Goal: Task Accomplishment & Management: Use online tool/utility

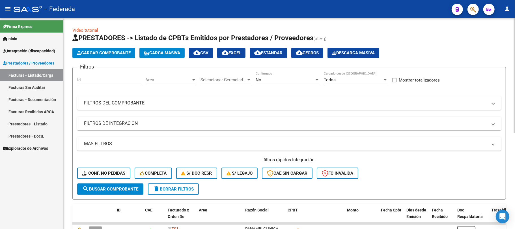
click at [166, 53] on span "Carga Masiva" at bounding box center [162, 52] width 36 height 5
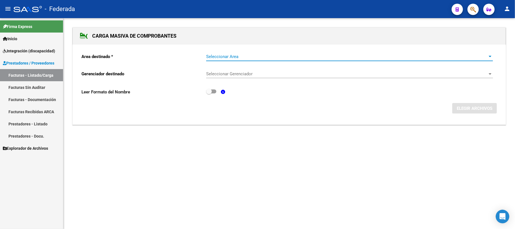
click at [227, 55] on span "Seleccionar Area" at bounding box center [347, 56] width 282 height 5
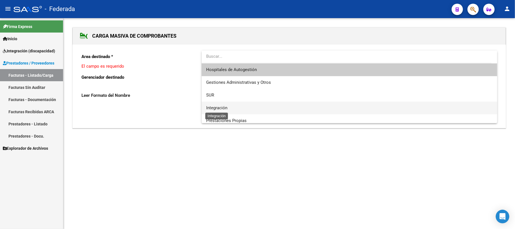
click at [223, 108] on span "Integración" at bounding box center [216, 107] width 21 height 5
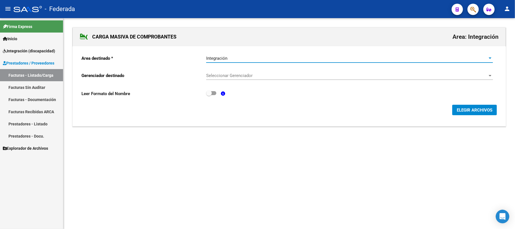
click at [225, 75] on span "Seleccionar Gerenciador" at bounding box center [347, 75] width 282 height 5
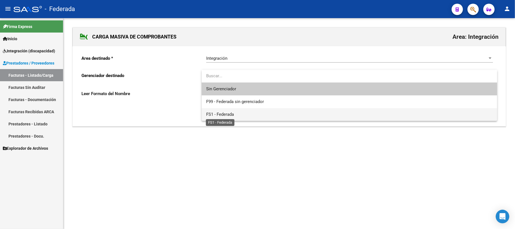
click at [213, 112] on span "FS1 - Federada" at bounding box center [220, 114] width 28 height 5
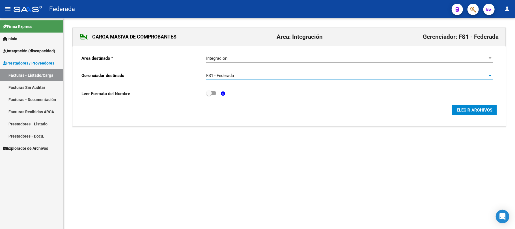
click at [469, 110] on span "ELEGIR ARCHIVOS" at bounding box center [475, 110] width 36 height 5
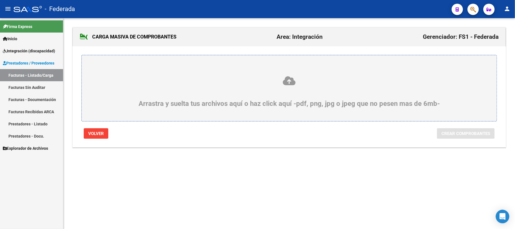
click at [285, 79] on icon at bounding box center [289, 81] width 388 height 10
click at [0, 0] on input "Arrastra y suelta tus archivos aquí o haz click aquí -pdf, png, jpg o jpeg que …" at bounding box center [0, 0] width 0 height 0
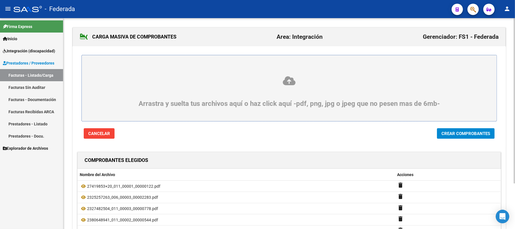
click at [468, 136] on span "Crear Comprobantes" at bounding box center [466, 133] width 49 height 5
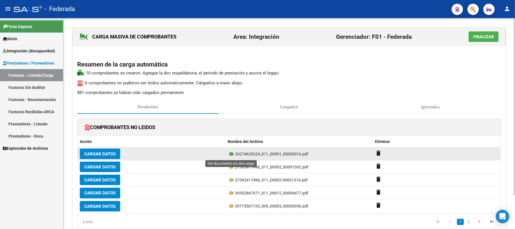
click at [232, 153] on icon at bounding box center [231, 154] width 7 height 7
click at [377, 155] on mat-icon "delete" at bounding box center [379, 153] width 7 height 7
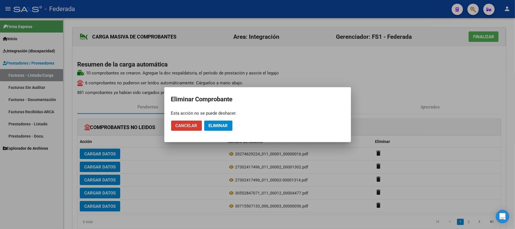
click at [230, 123] on button "Eliminar" at bounding box center [218, 126] width 28 height 10
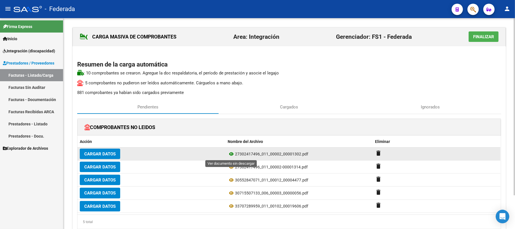
click at [232, 153] on icon at bounding box center [231, 154] width 7 height 7
click at [380, 151] on mat-icon "delete" at bounding box center [379, 153] width 7 height 7
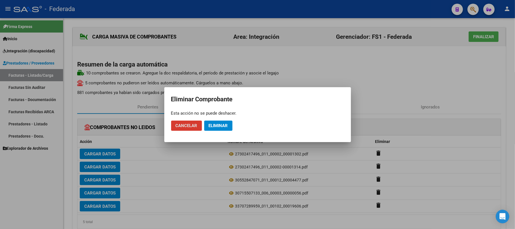
click at [229, 127] on button "Eliminar" at bounding box center [218, 126] width 28 height 10
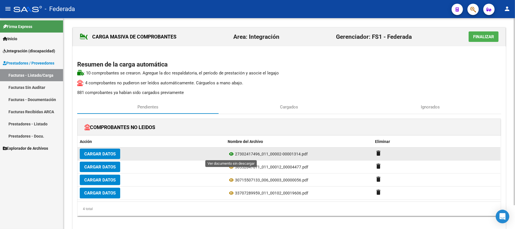
click at [232, 155] on icon at bounding box center [231, 154] width 7 height 7
click at [380, 154] on mat-icon "delete" at bounding box center [379, 153] width 7 height 7
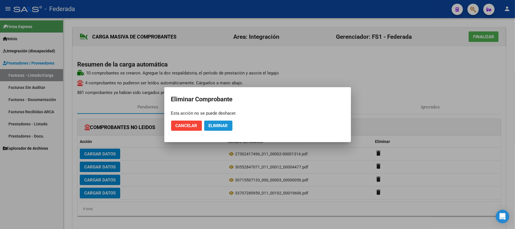
click at [218, 124] on span "Eliminar" at bounding box center [218, 125] width 19 height 5
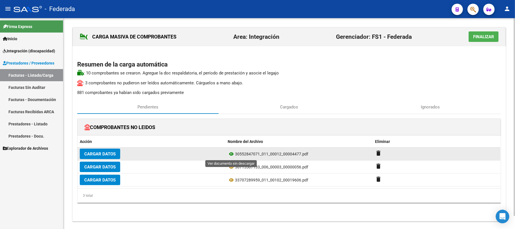
click at [233, 153] on icon at bounding box center [231, 154] width 7 height 7
click at [378, 154] on mat-icon "delete" at bounding box center [379, 153] width 7 height 7
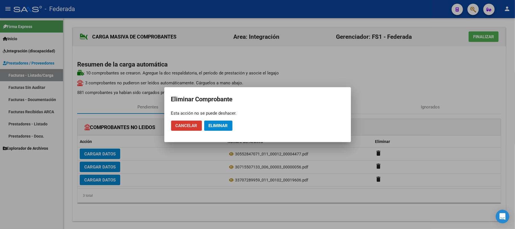
click at [216, 123] on span "Eliminar" at bounding box center [218, 125] width 19 height 5
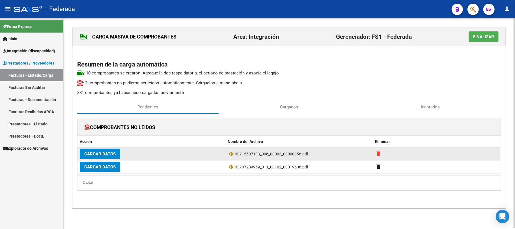
click at [381, 154] on mat-icon "delete" at bounding box center [379, 153] width 7 height 7
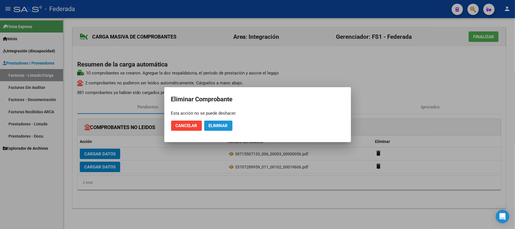
click at [216, 127] on span "Eliminar" at bounding box center [218, 125] width 19 height 5
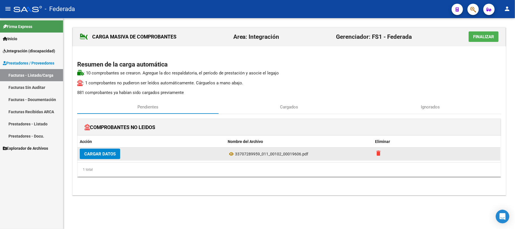
click at [380, 154] on mat-icon "delete" at bounding box center [379, 153] width 7 height 7
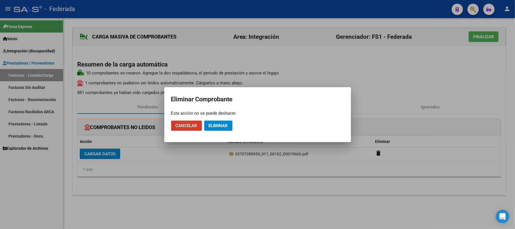
click at [227, 122] on button "Eliminar" at bounding box center [218, 126] width 28 height 10
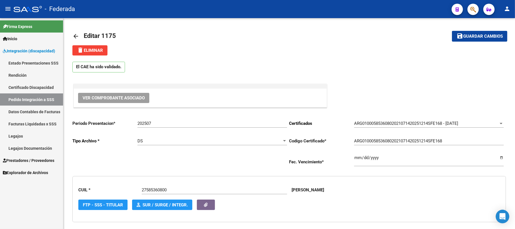
scroll to position [151, 0]
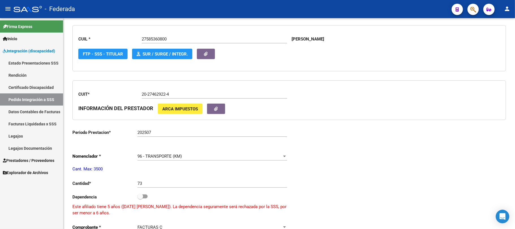
click at [32, 100] on link "Pedido Integración a SSS" at bounding box center [31, 99] width 63 height 12
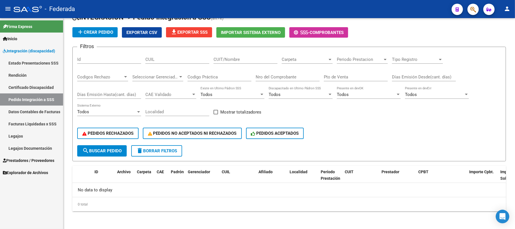
scroll to position [18, 0]
